Goal: Navigation & Orientation: Find specific page/section

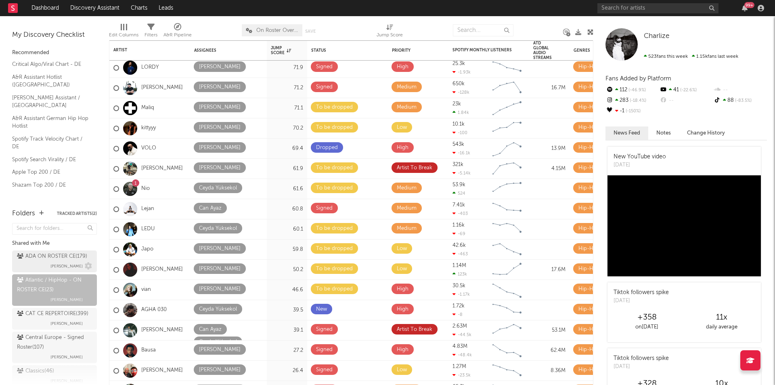
click at [47, 261] on div "ADA ON ROSTER CE ( 179 )" at bounding box center [52, 256] width 70 height 10
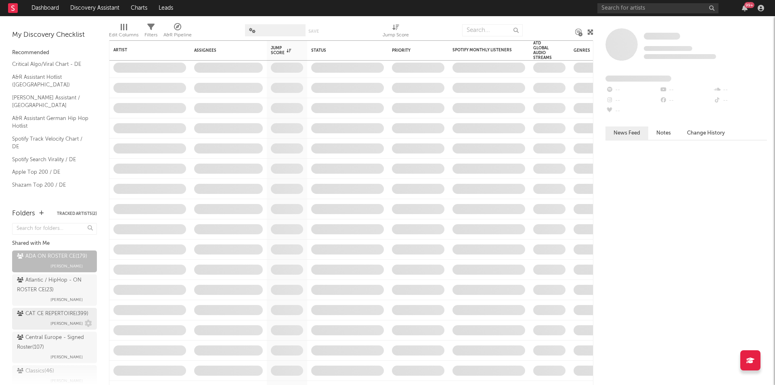
scroll to position [40, 0]
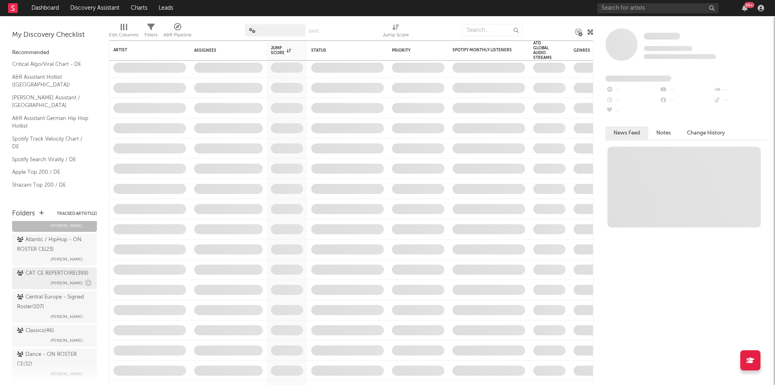
click at [42, 288] on div "CAT CE REPERTOIRE ( 399 ) [PERSON_NAME]" at bounding box center [54, 277] width 75 height 19
click at [41, 312] on div "Central Europe - Signed Roster ( 107 )" at bounding box center [53, 301] width 73 height 19
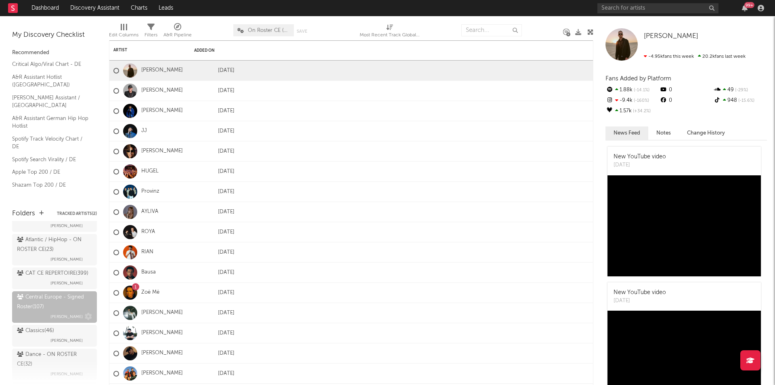
scroll to position [81, 0]
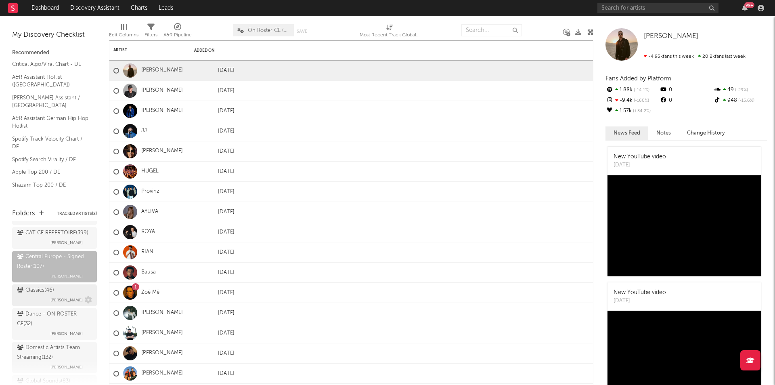
click at [42, 305] on div "Classics ( 46 ) [PERSON_NAME]" at bounding box center [54, 294] width 75 height 19
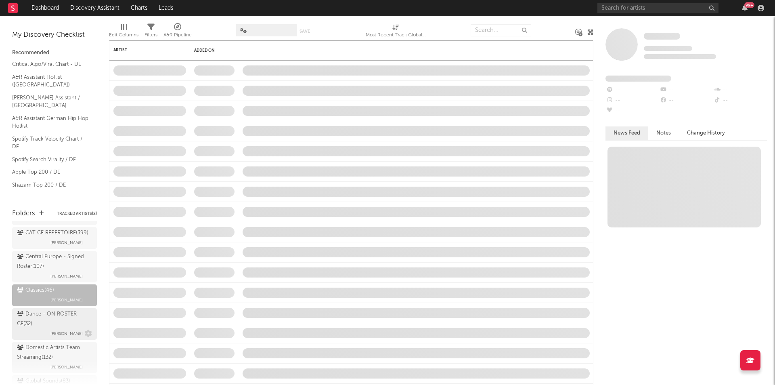
click at [42, 329] on div "Dance - ON ROSTER CE ( 32 )" at bounding box center [53, 318] width 73 height 19
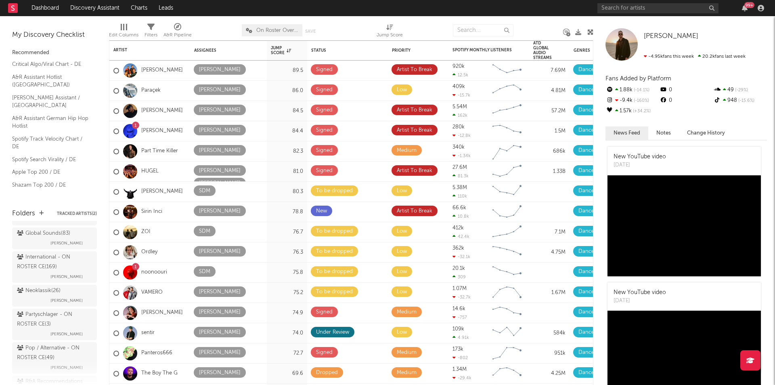
scroll to position [242, 0]
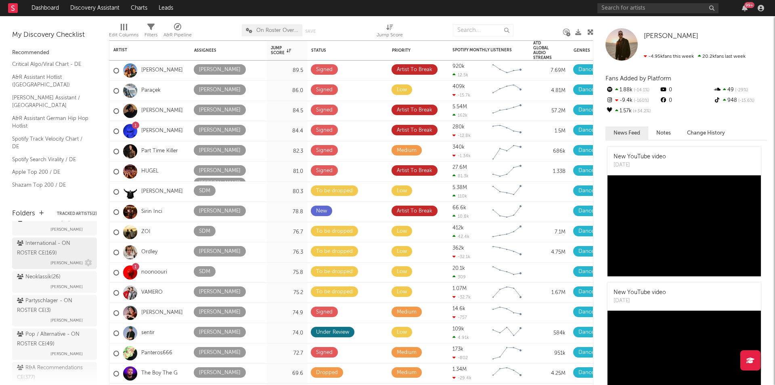
click at [38, 258] on div "International - ON ROSTER CE ( 169 )" at bounding box center [53, 248] width 73 height 19
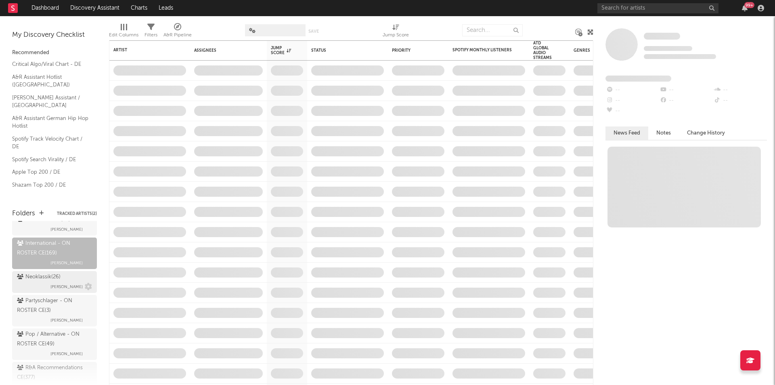
scroll to position [283, 0]
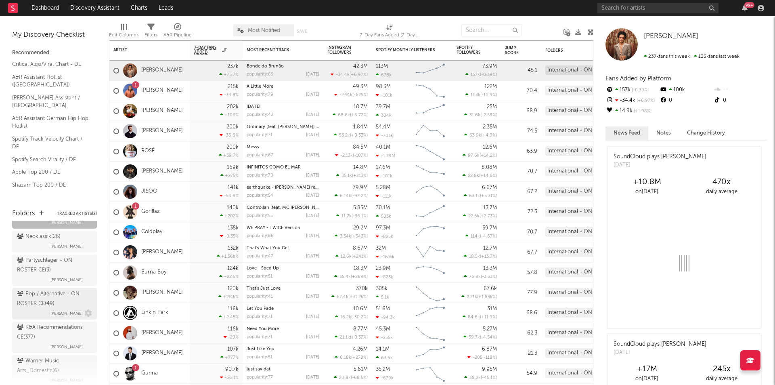
click at [36, 308] on div "Pop / Alternative - ON ROSTER CE ( 49 )" at bounding box center [53, 298] width 73 height 19
